Goal: Go to known website: Go to known website

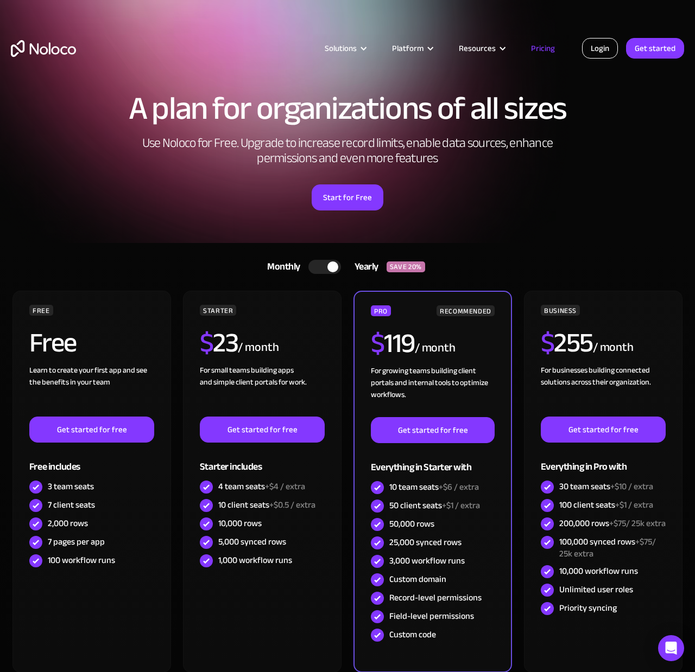
click at [594, 48] on link "Login" at bounding box center [600, 48] width 36 height 21
